Goal: Information Seeking & Learning: Learn about a topic

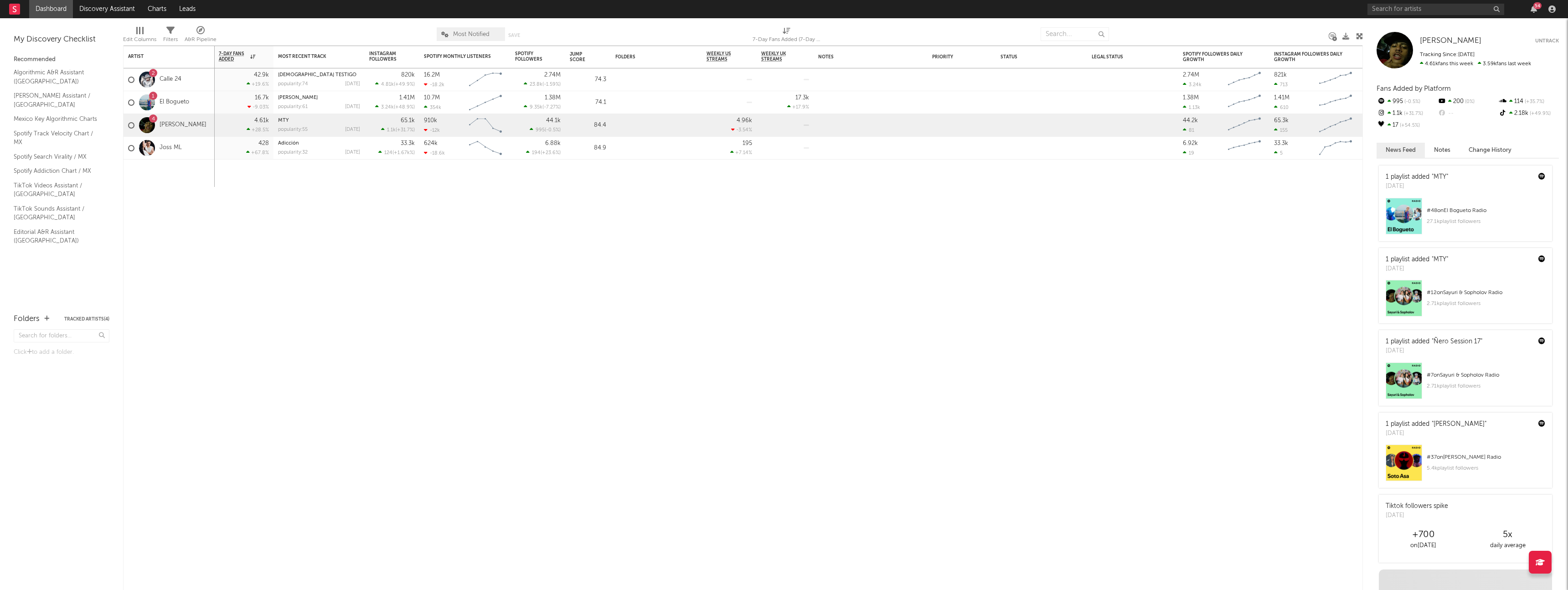
click at [44, 36] on div "My Discovery Checklist" at bounding box center [61, 39] width 96 height 11
click at [45, 42] on div "My Discovery Checklist" at bounding box center [61, 39] width 96 height 11
click at [91, 16] on link "Discovery Assistant" at bounding box center [107, 9] width 69 height 18
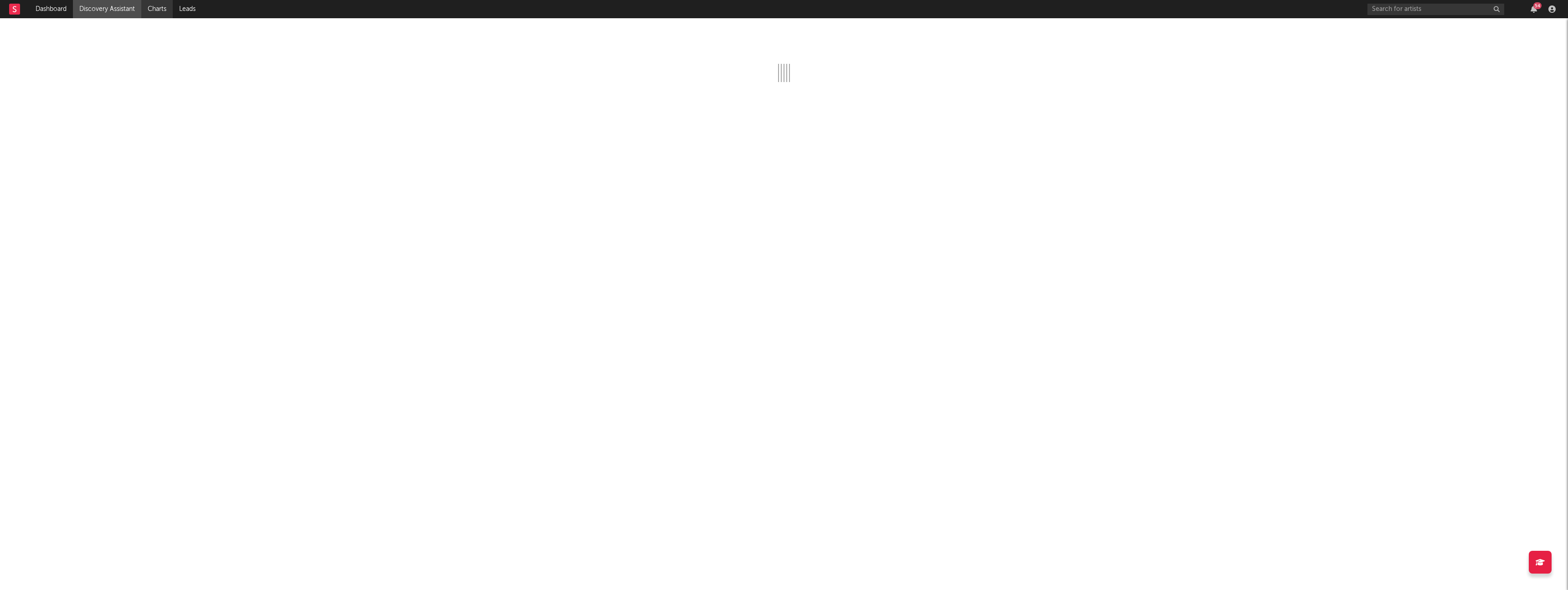
click at [152, 9] on link "Charts" at bounding box center [156, 9] width 31 height 18
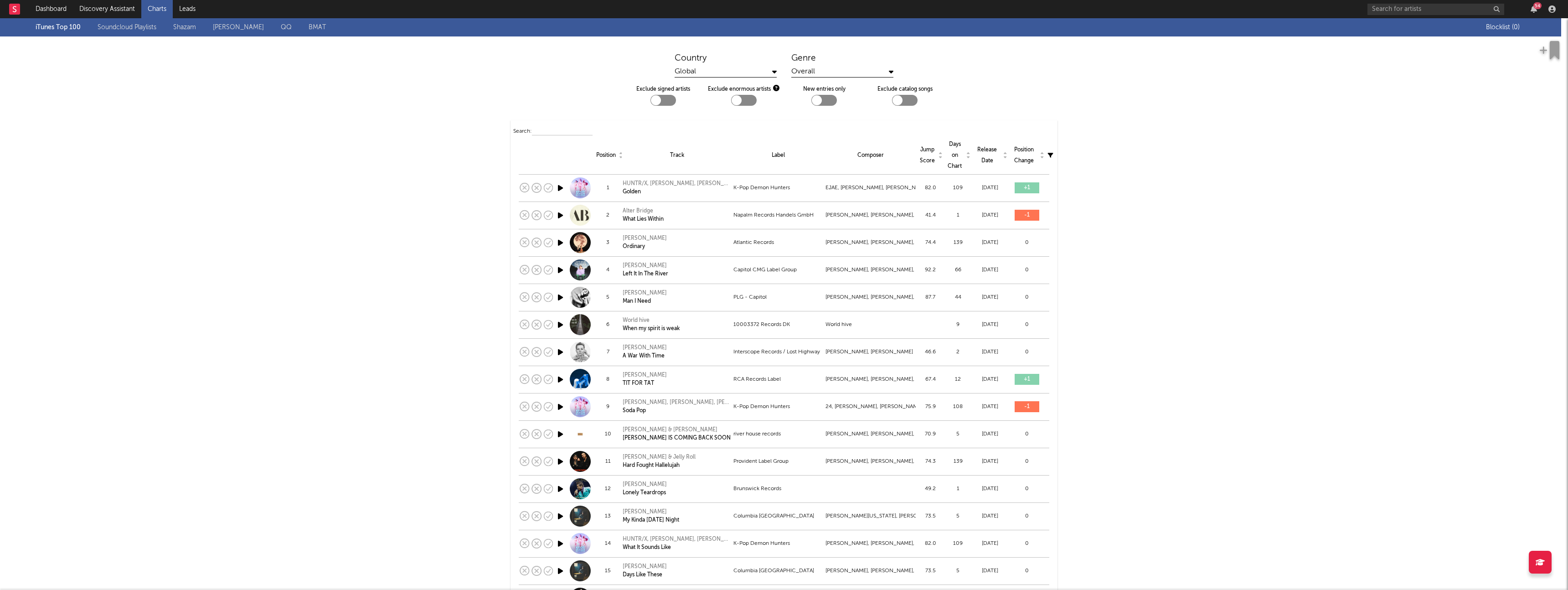
click at [683, 70] on div "Global" at bounding box center [725, 72] width 102 height 12
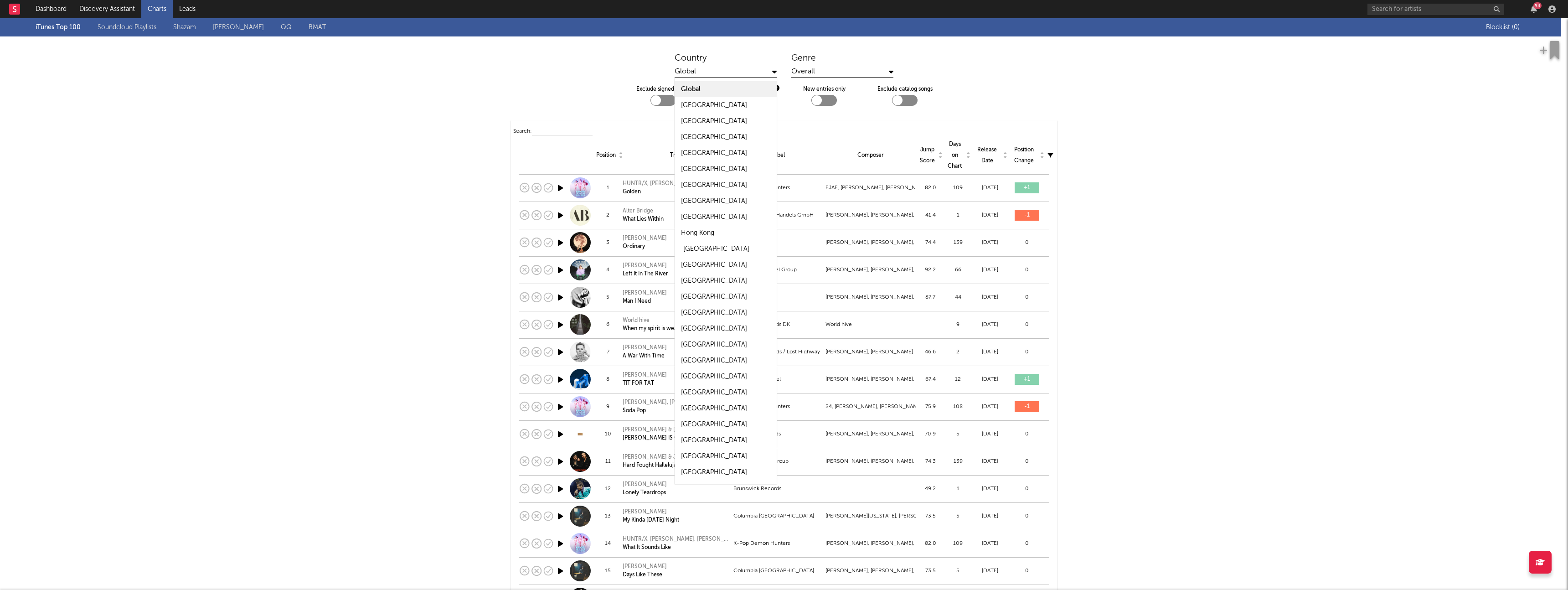
click at [692, 251] on div "[GEOGRAPHIC_DATA]" at bounding box center [717, 249] width 66 height 11
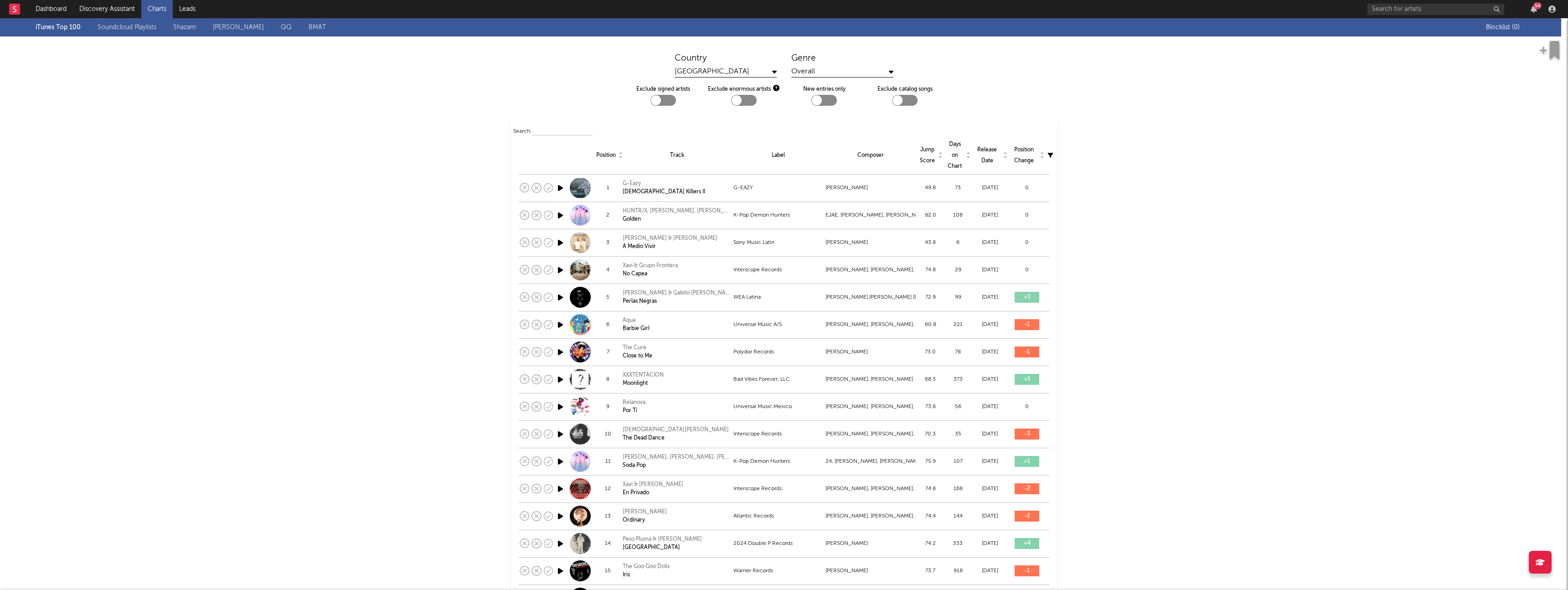
click at [801, 72] on div "Overall" at bounding box center [843, 72] width 102 height 12
click at [774, 88] on icon "button" at bounding box center [776, 88] width 6 height 6
click at [774, 88] on div "× Artist Size Categories An artist's size is determined by how many followers/s…" at bounding box center [784, 295] width 1568 height 590
click at [735, 98] on div at bounding box center [736, 100] width 10 height 10
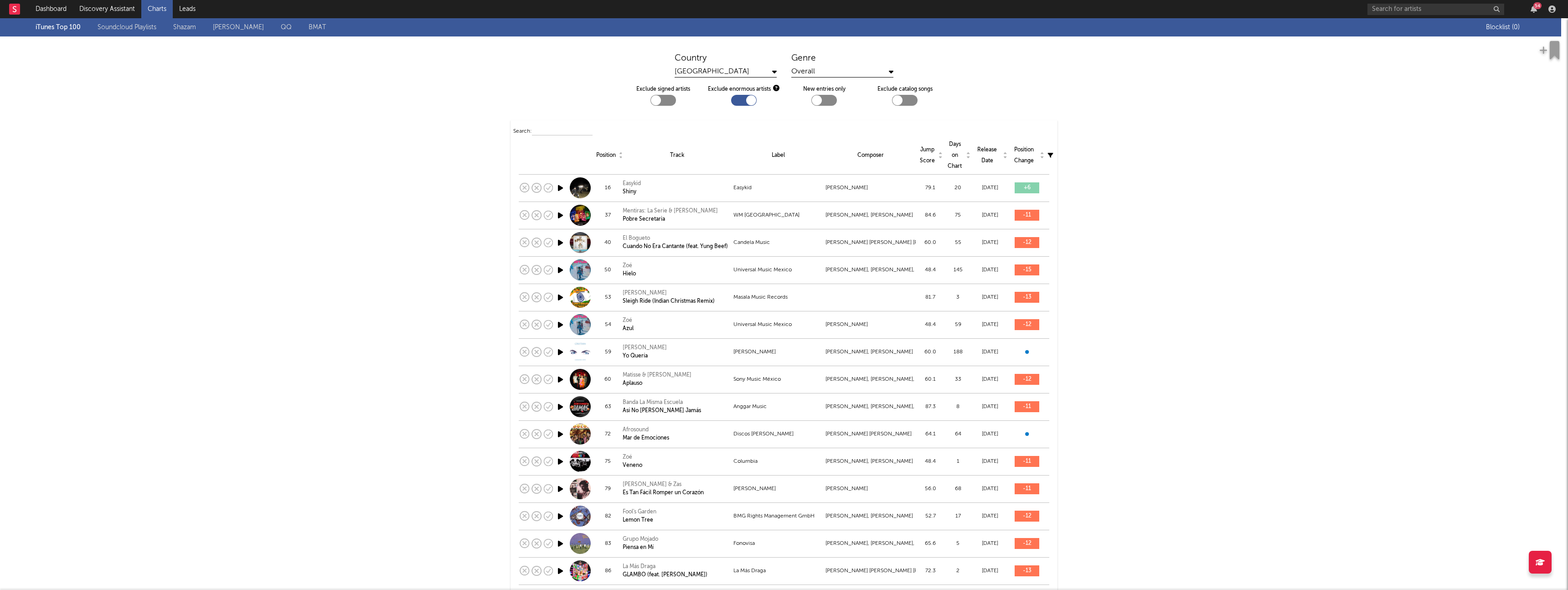
click at [735, 98] on div at bounding box center [743, 100] width 26 height 11
checkbox input "false"
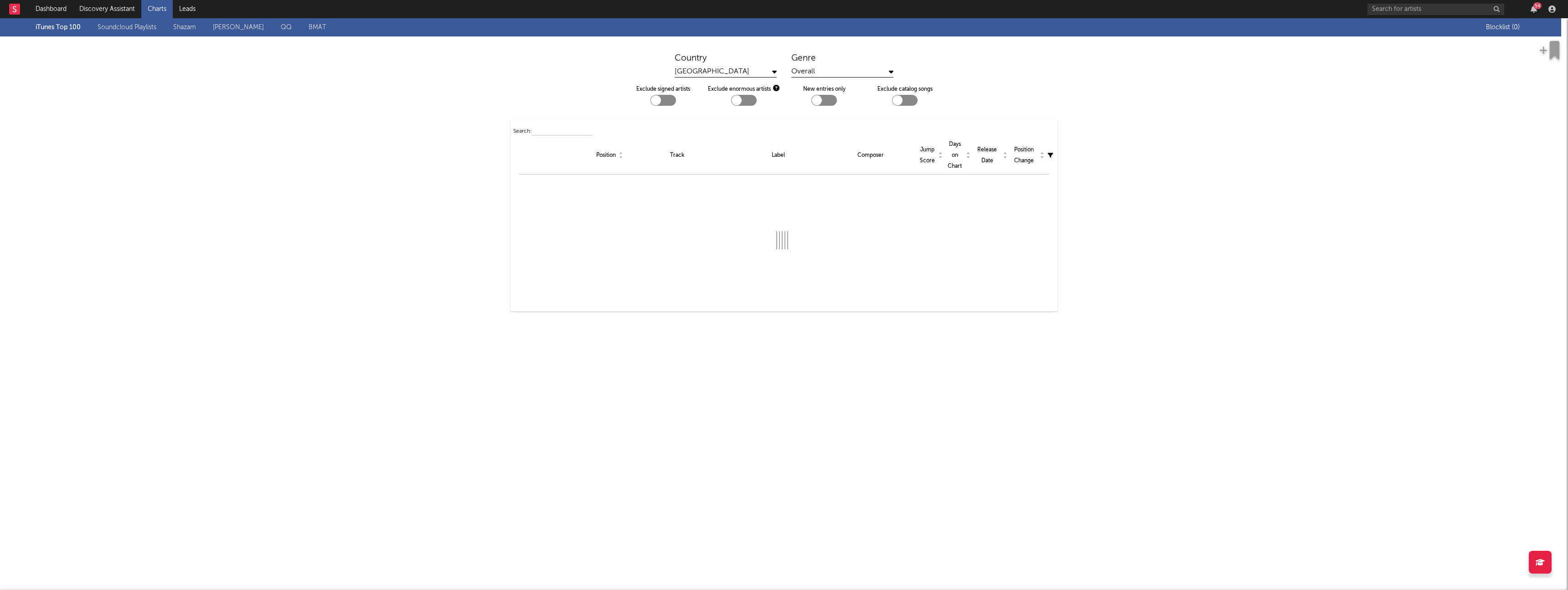
click at [826, 101] on div at bounding box center [824, 100] width 26 height 11
click at [826, 101] on div at bounding box center [831, 100] width 10 height 10
checkbox input "false"
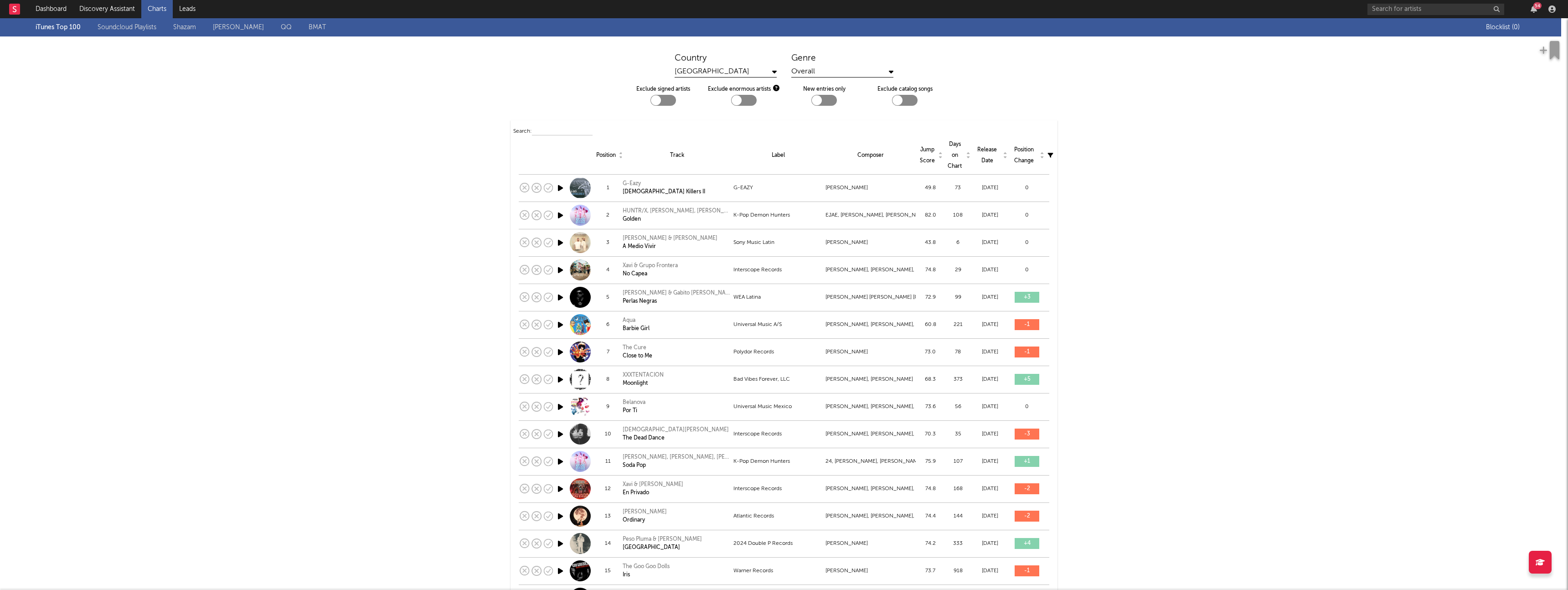
click at [739, 99] on div at bounding box center [743, 100] width 26 height 11
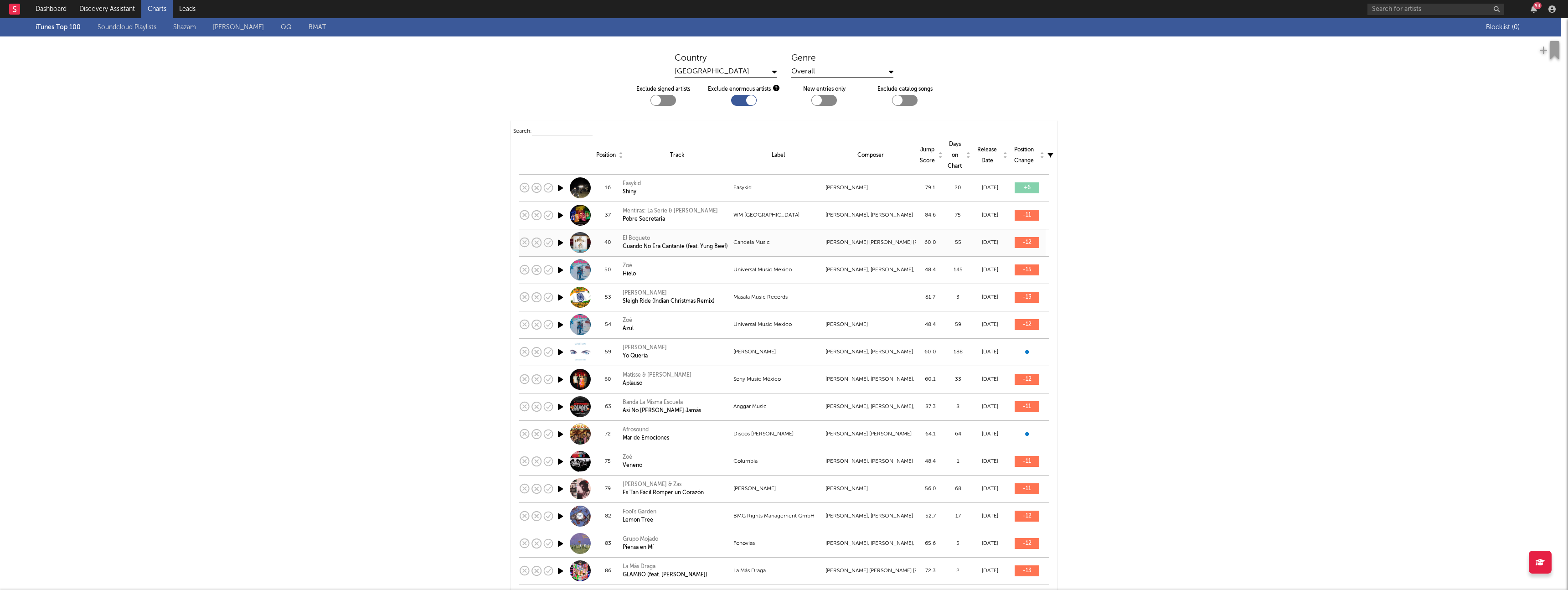
scroll to position [3, 0]
click at [742, 100] on div at bounding box center [743, 98] width 26 height 11
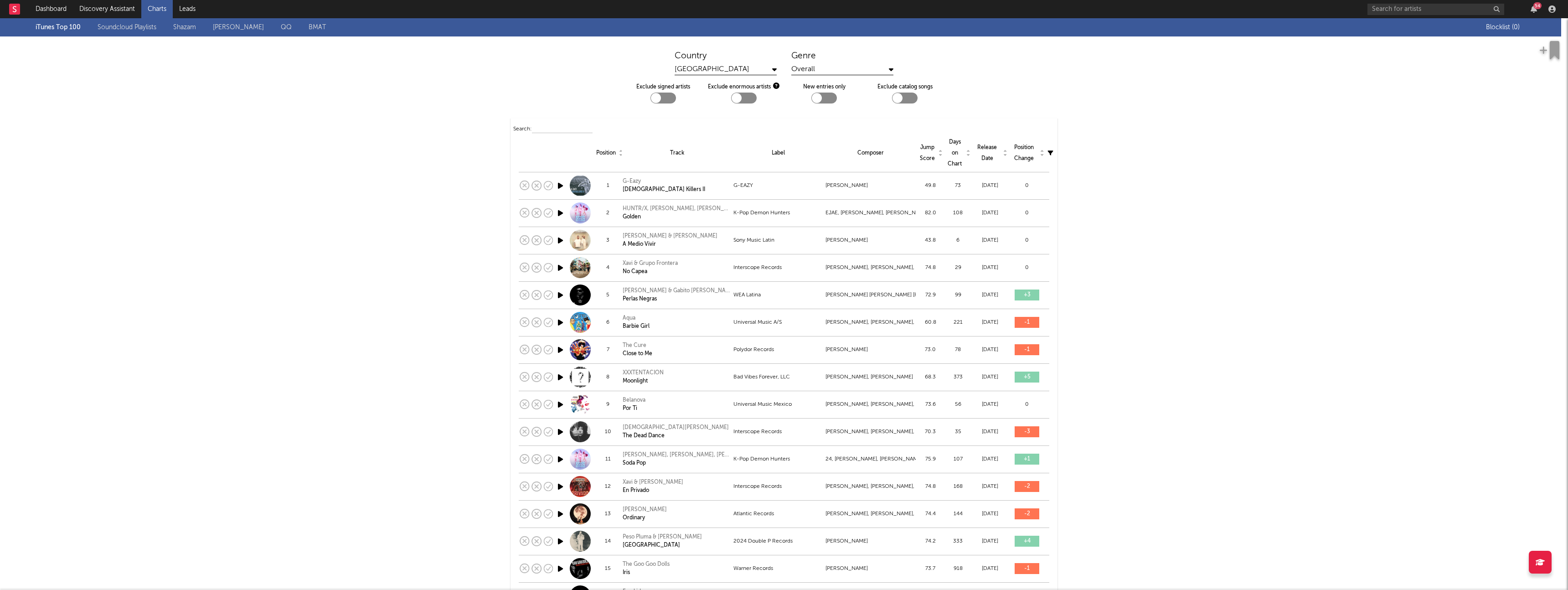
click at [742, 100] on div at bounding box center [743, 98] width 26 height 11
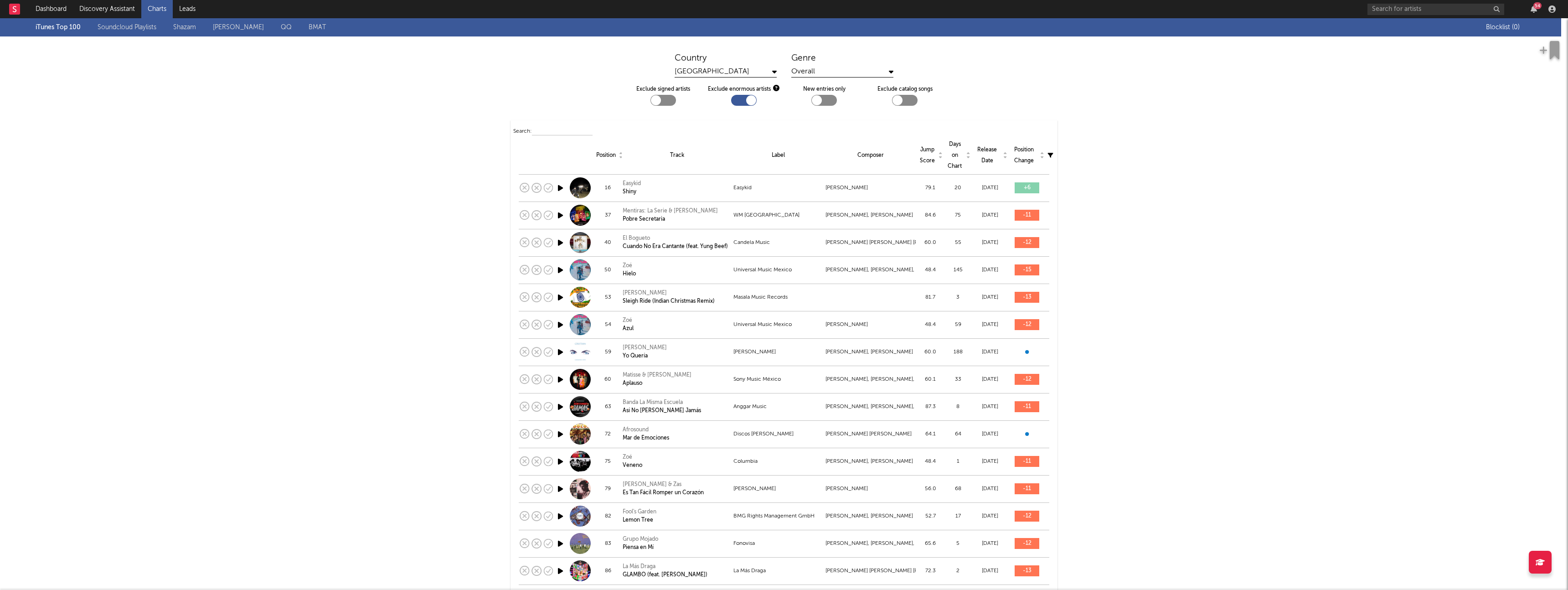
click at [747, 98] on div at bounding box center [750, 100] width 10 height 10
checkbox input "false"
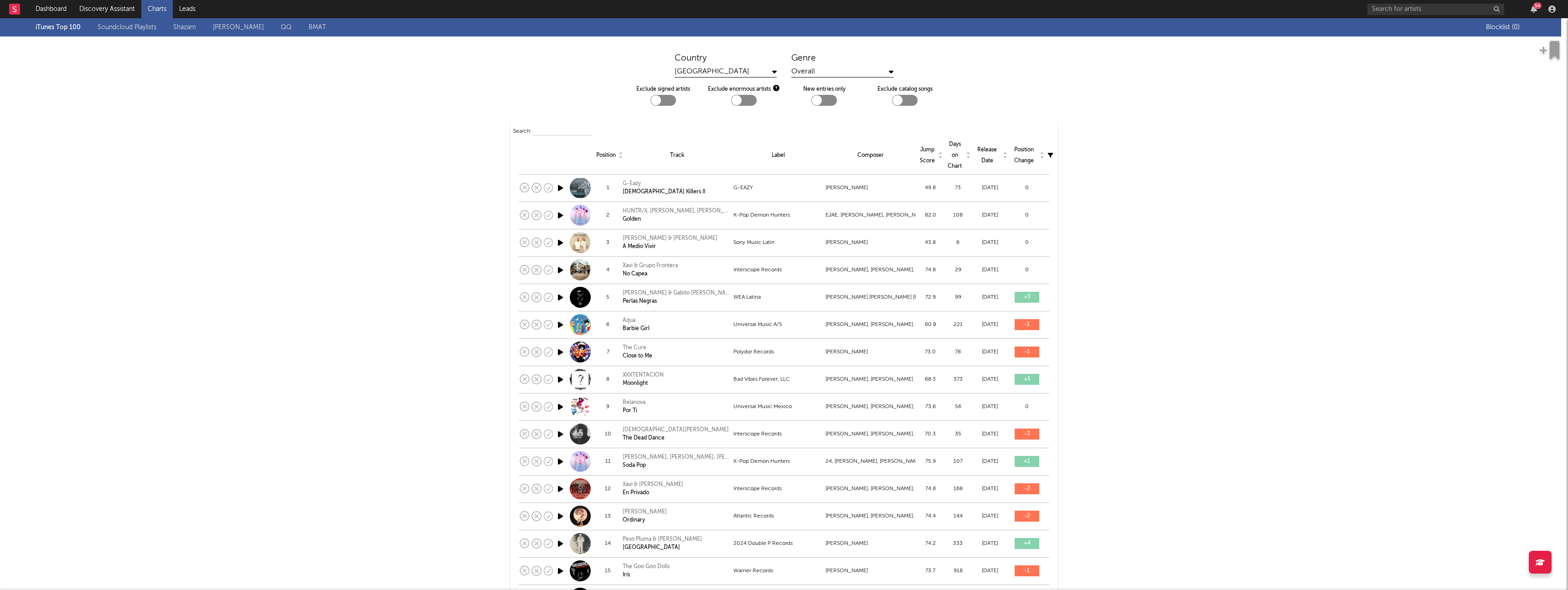
click at [809, 72] on div "Overall" at bounding box center [843, 72] width 102 height 12
click at [61, 30] on div "iTunes Top 100 Soundcloud Playlists [PERSON_NAME] QQ BMAT" at bounding box center [760, 27] width 1450 height 18
click at [126, 30] on link "Soundcloud Playlists" at bounding box center [127, 27] width 59 height 11
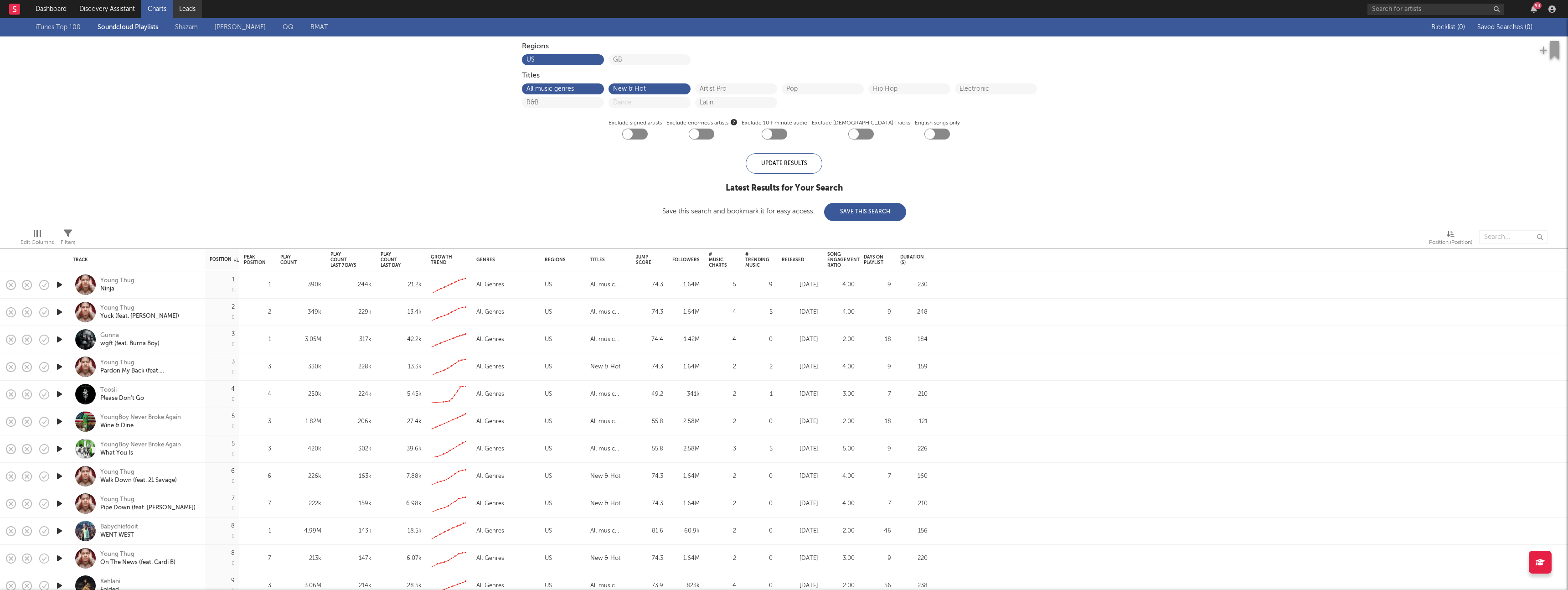
click at [184, 8] on link "Leads" at bounding box center [187, 9] width 29 height 18
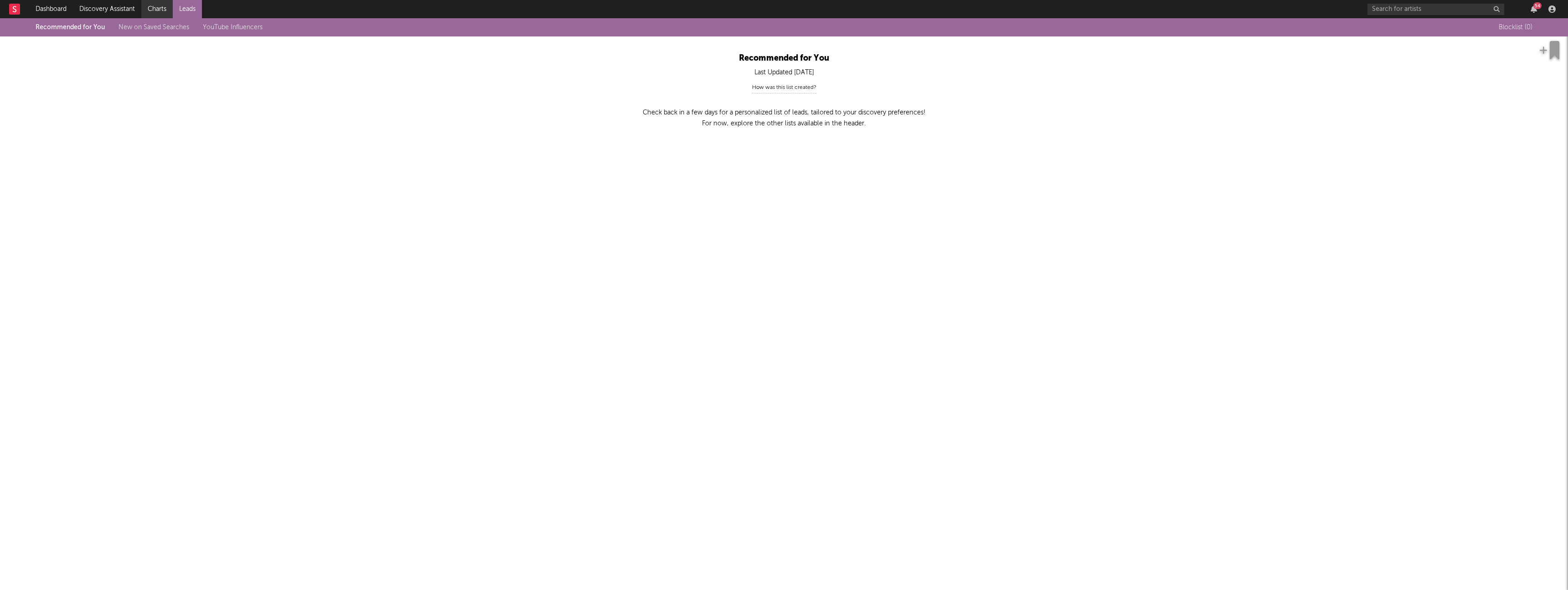
click at [153, 6] on link "Charts" at bounding box center [156, 9] width 31 height 18
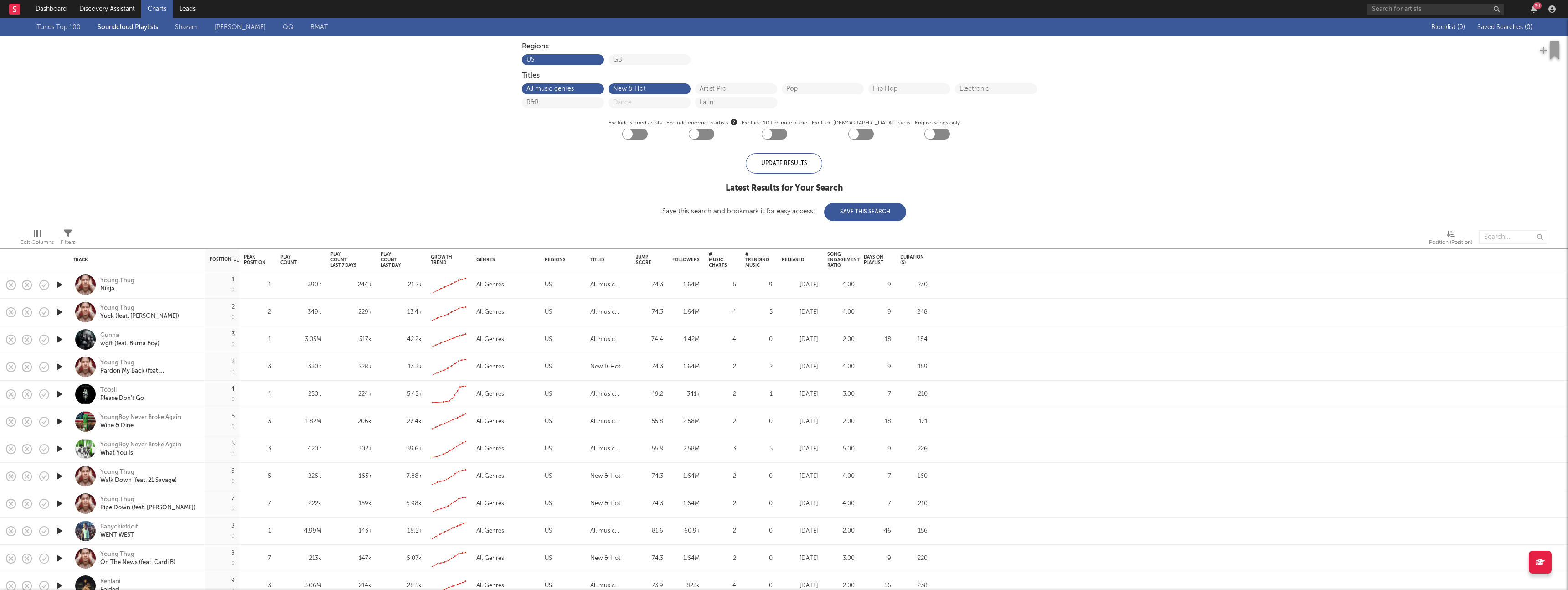
click at [181, 24] on link "Shazam" at bounding box center [187, 27] width 23 height 11
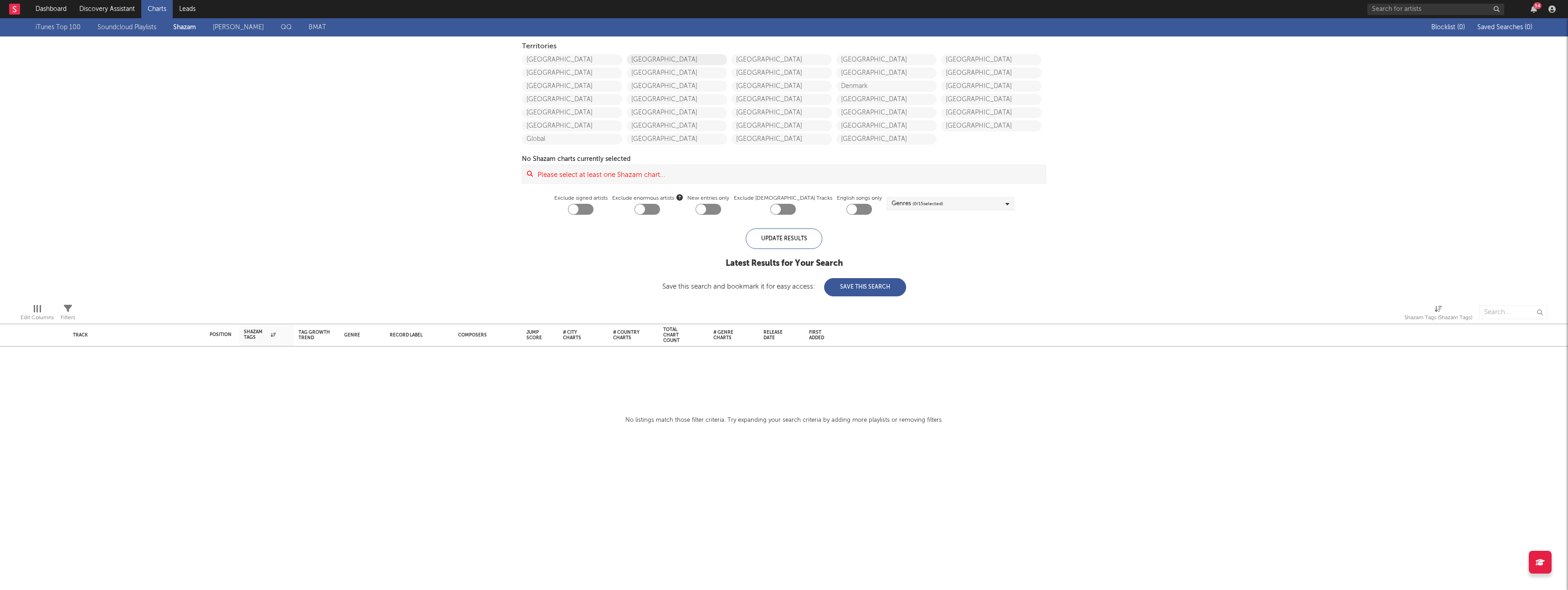
click at [683, 63] on link "[GEOGRAPHIC_DATA]" at bounding box center [676, 60] width 100 height 11
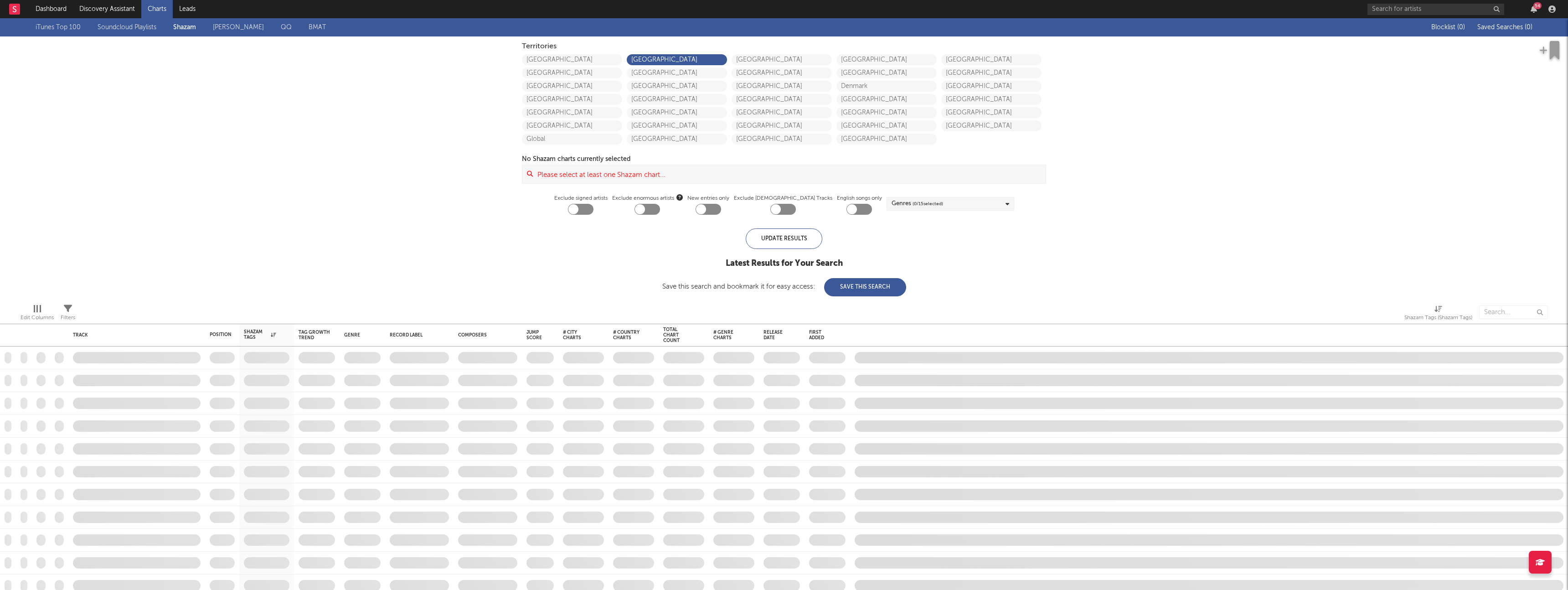
checkbox input "true"
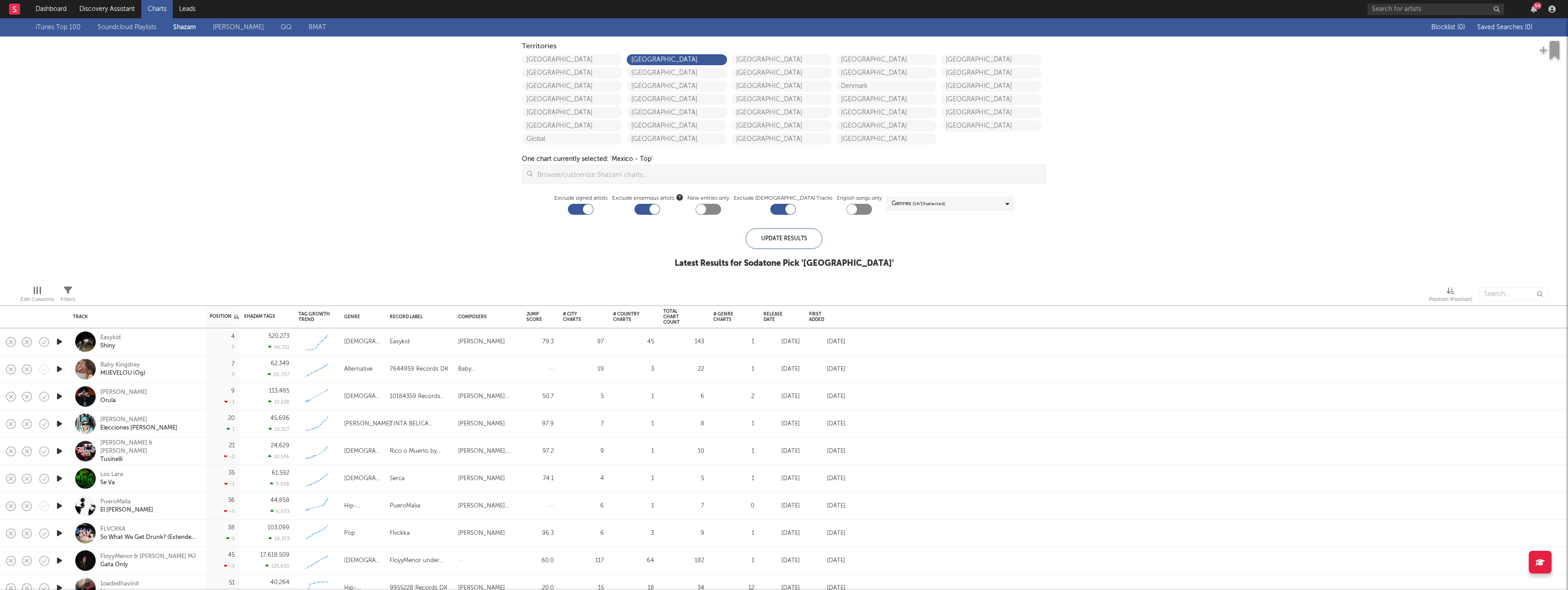
click at [574, 173] on input at bounding box center [789, 174] width 513 height 18
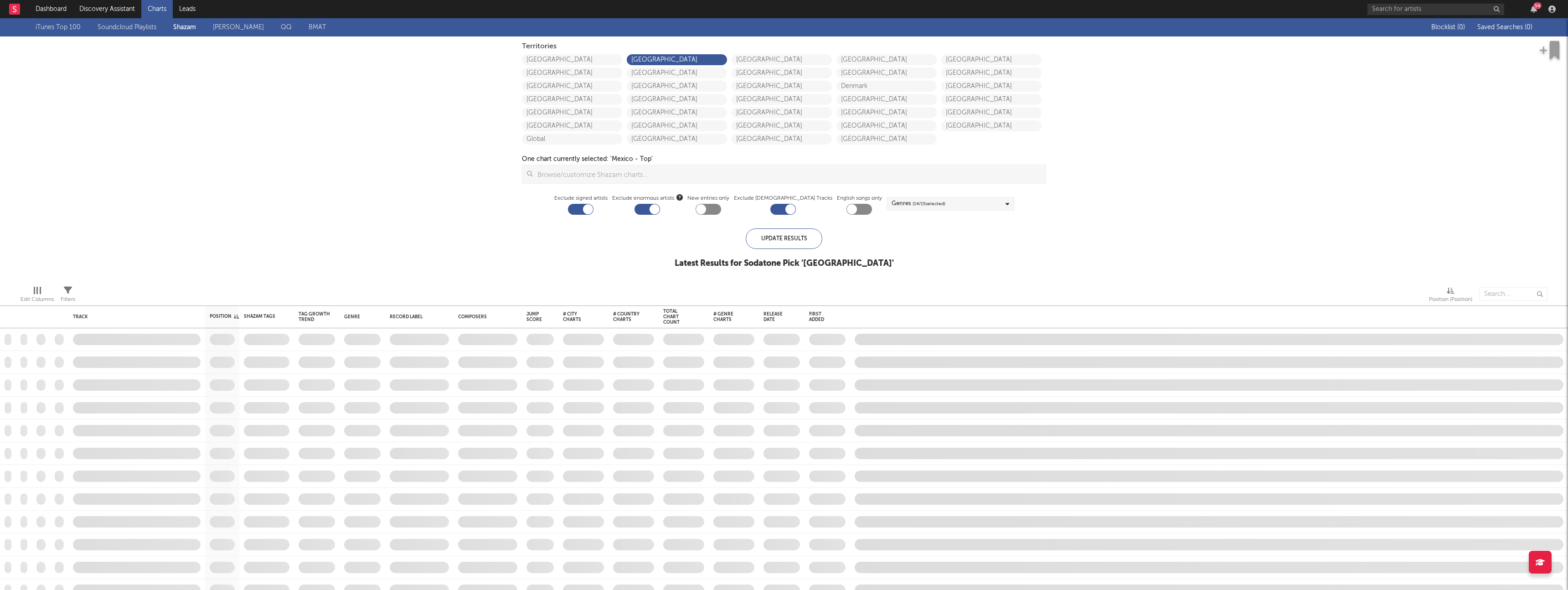
click at [481, 198] on div "iTunes Top 100 Soundcloud Playlists [PERSON_NAME] QQ BMAT Blocklist ( 0 ) Saved…" at bounding box center [784, 148] width 1568 height 260
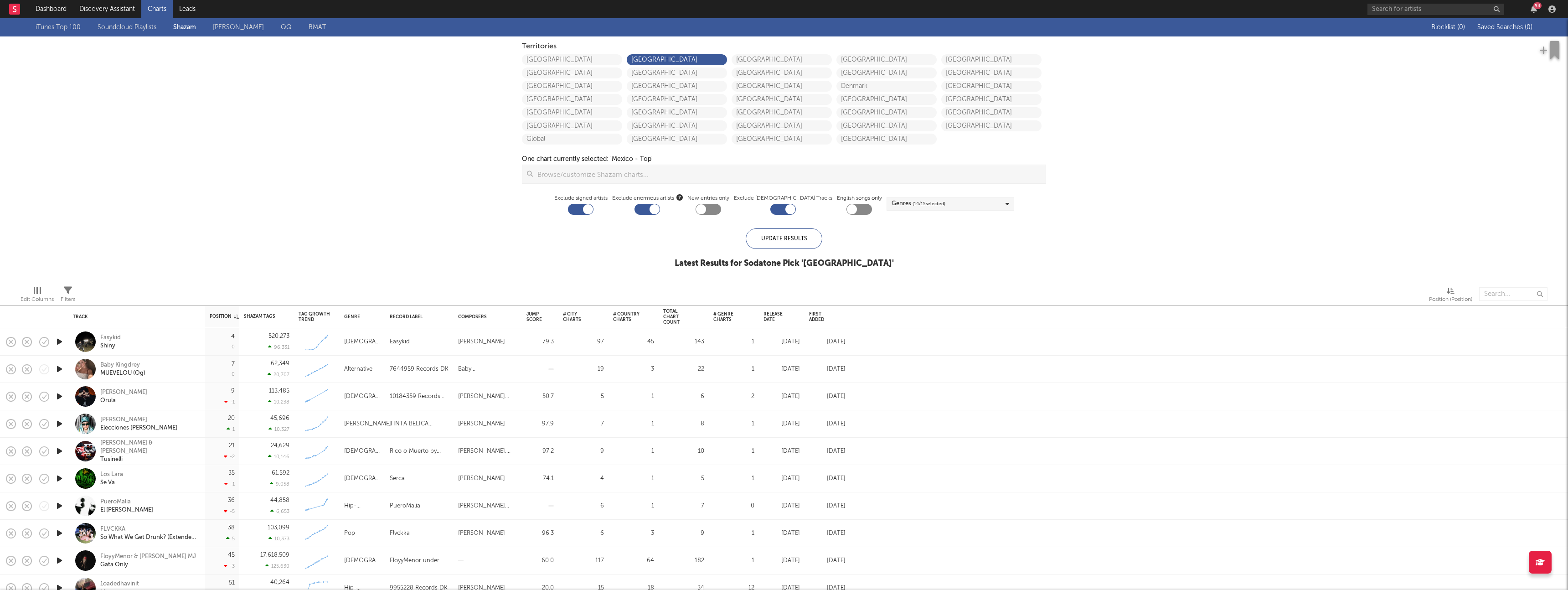
click at [925, 205] on span "( 14 / 15 selected)" at bounding box center [928, 204] width 33 height 11
click at [420, 242] on div "iTunes Top 100 Soundcloud Playlists [PERSON_NAME] QQ BMAT Blocklist ( 0 ) Saved…" at bounding box center [784, 148] width 1568 height 260
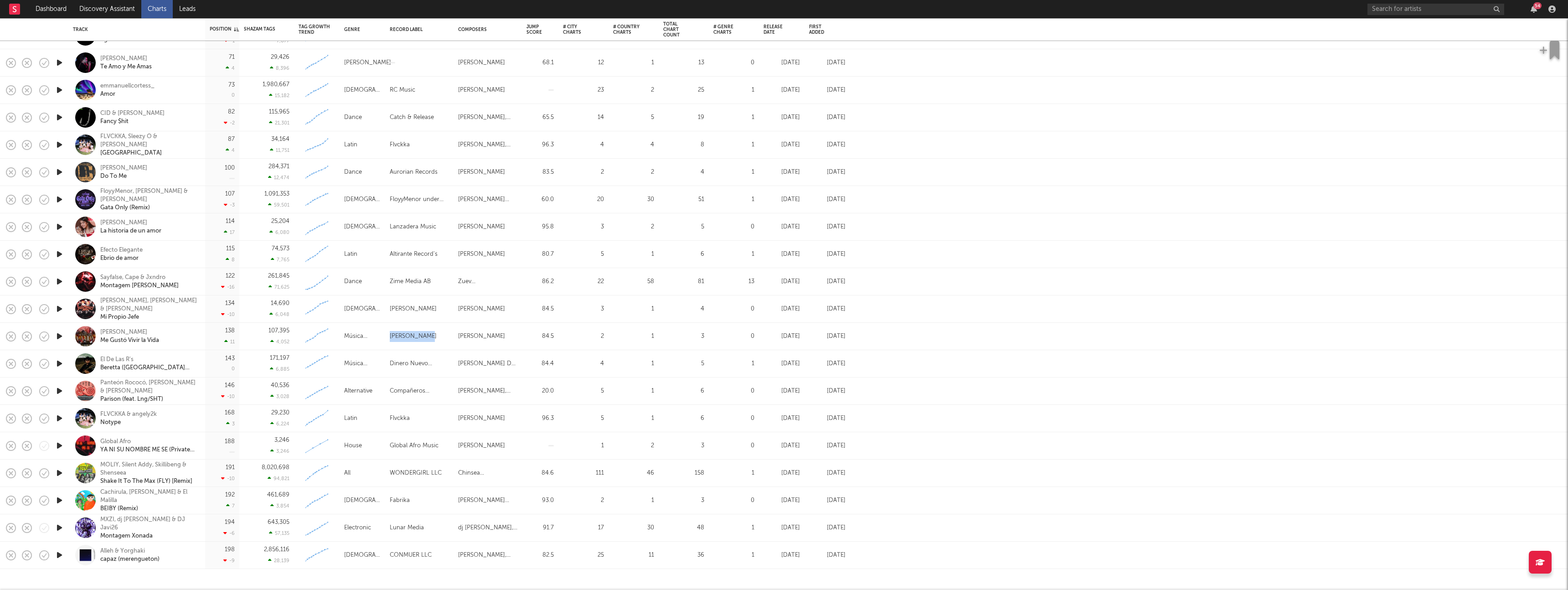
drag, startPoint x: 388, startPoint y: 333, endPoint x: 423, endPoint y: 338, distance: 35.4
click at [423, 338] on div "[PERSON_NAME]" at bounding box center [419, 336] width 69 height 28
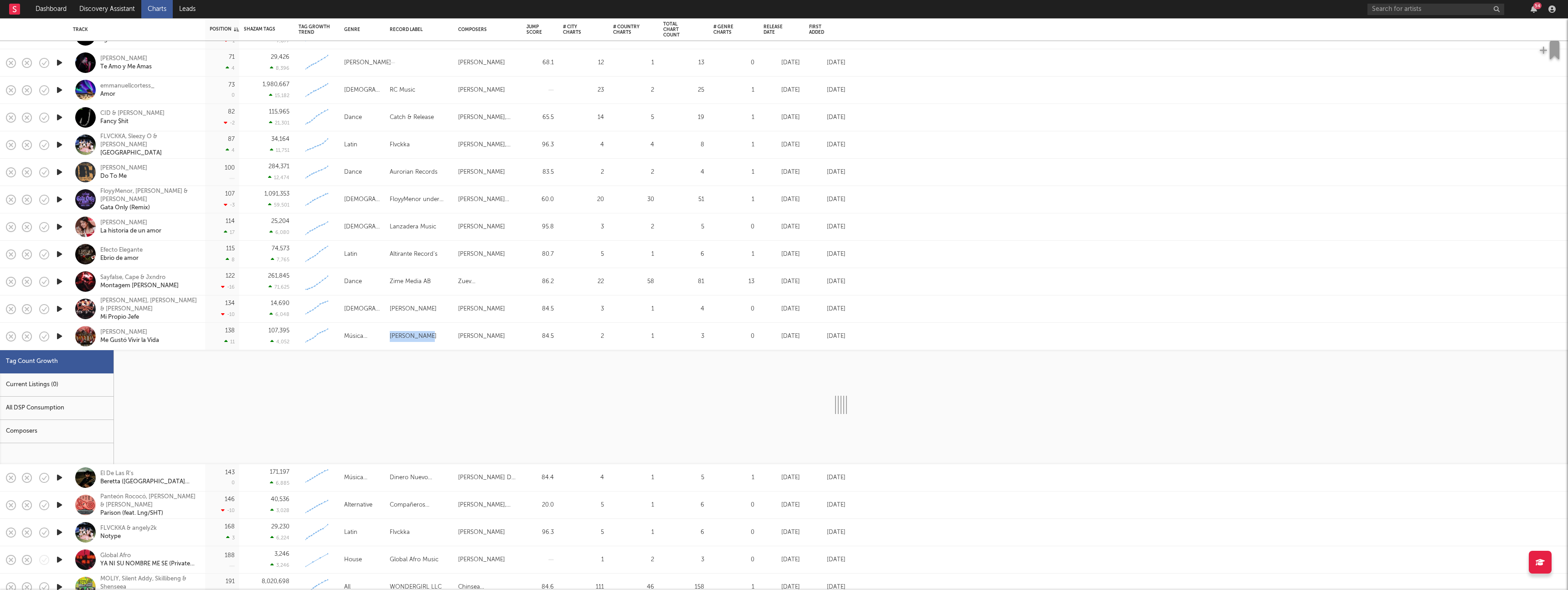
copy div "[PERSON_NAME]"
select select "3m"
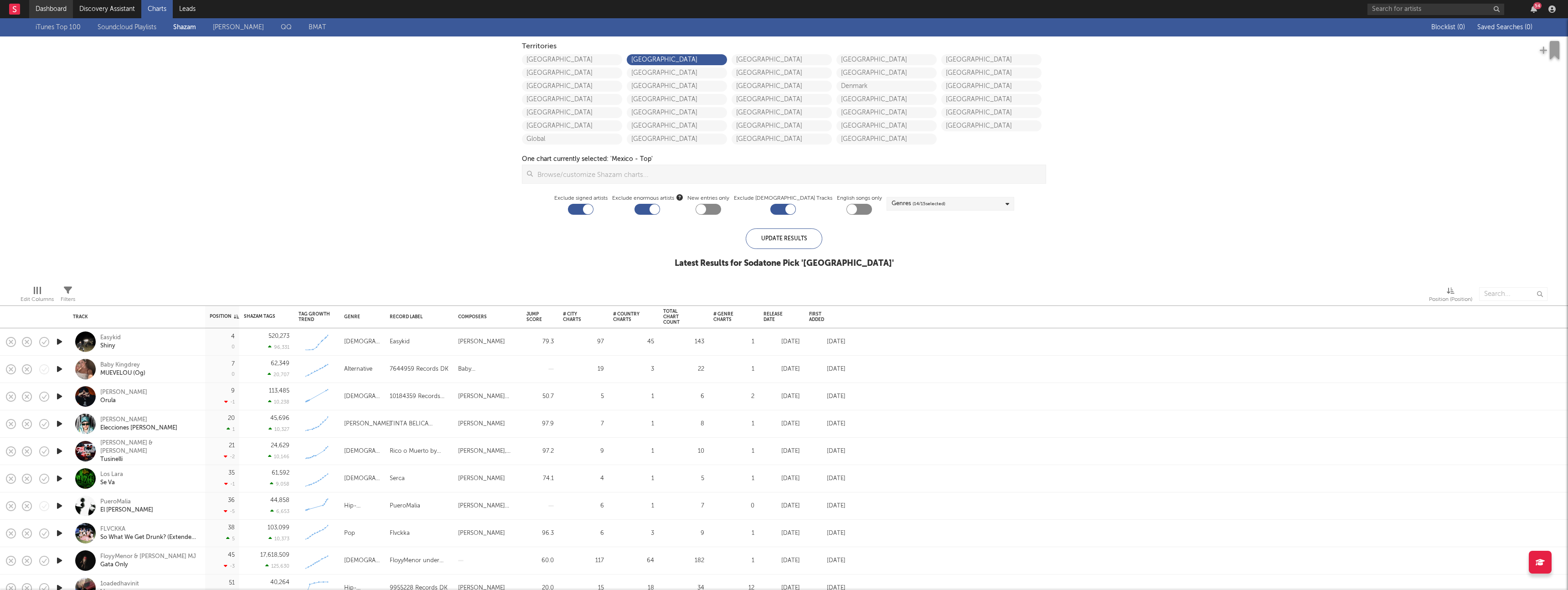
click at [54, 8] on link "Dashboard" at bounding box center [51, 9] width 44 height 18
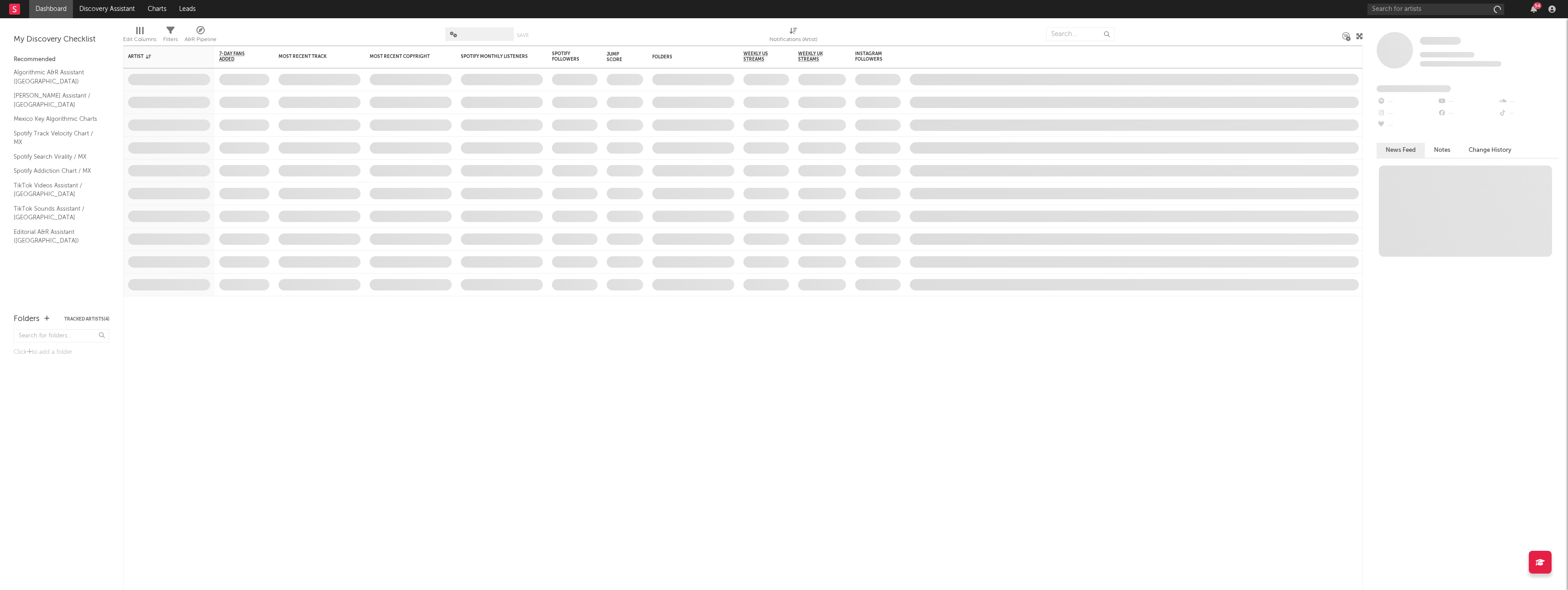
click at [15, 7] on rect at bounding box center [14, 9] width 11 height 11
